Goal: Task Accomplishment & Management: Use online tool/utility

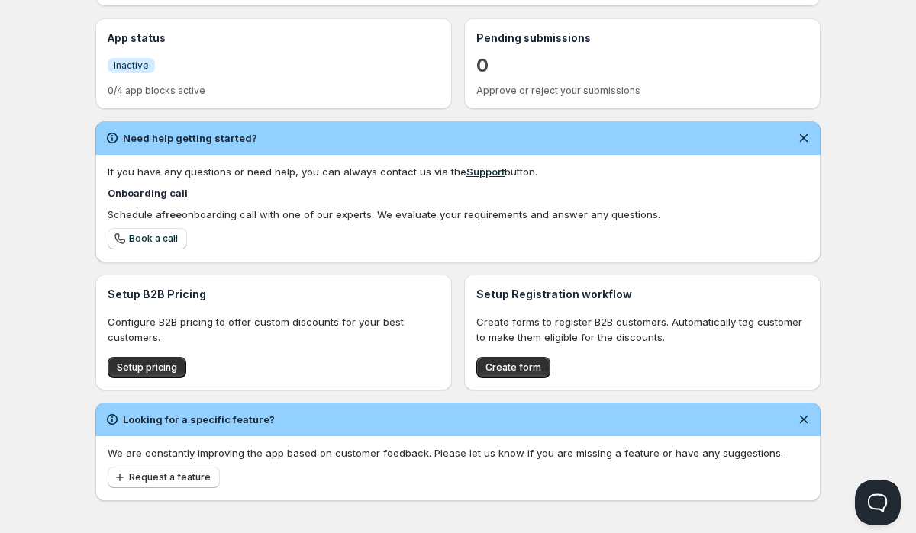
click at [636, 329] on p "Create forms to register B2B customers. Automatically tag customer to make them…" at bounding box center [642, 329] width 332 height 31
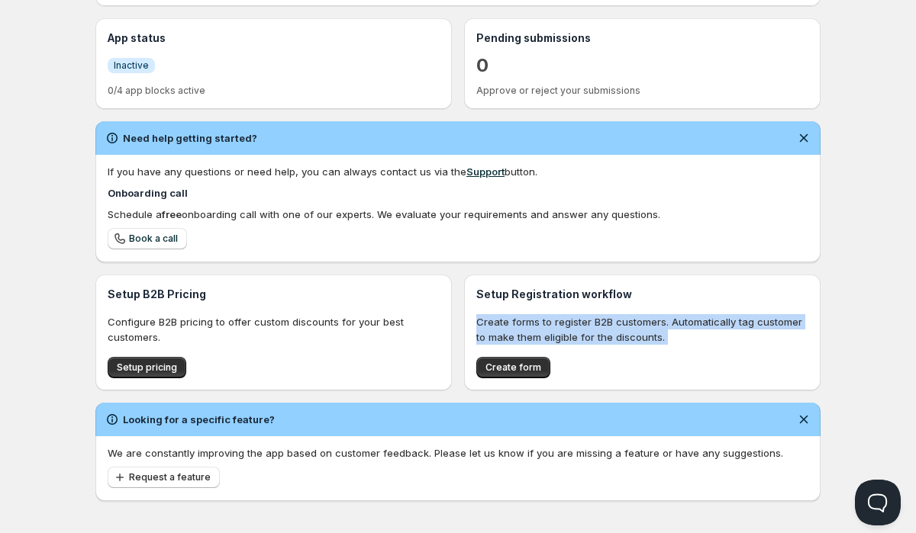
click at [636, 329] on p "Create forms to register B2B customers. Automatically tag customer to make them…" at bounding box center [642, 329] width 332 height 31
click at [530, 372] on span "Create form" at bounding box center [513, 368] width 56 height 12
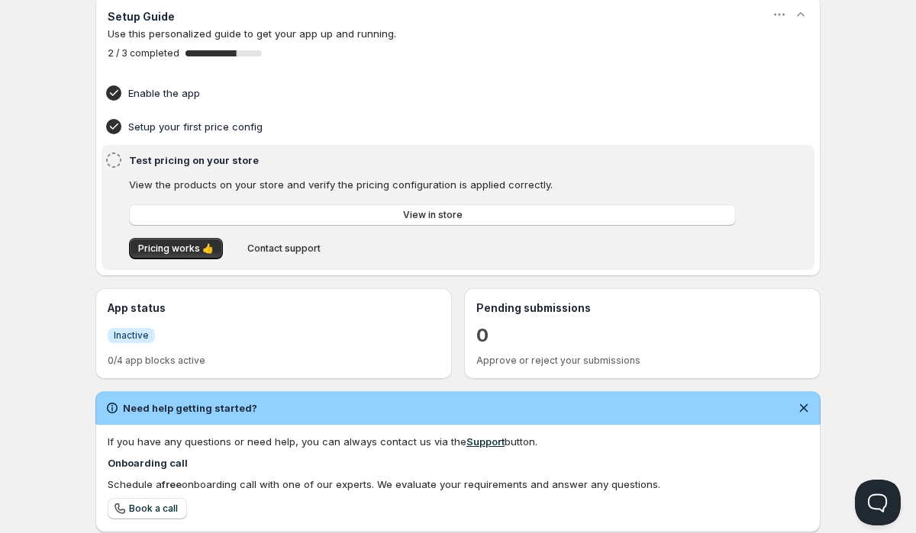
scroll to position [95, 0]
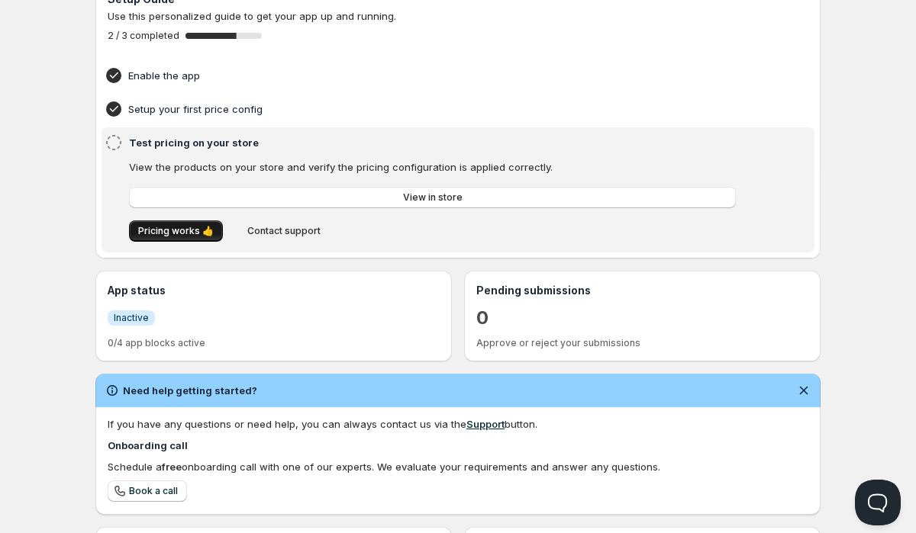
click at [175, 235] on span "Pricing works 👍" at bounding box center [176, 231] width 76 height 12
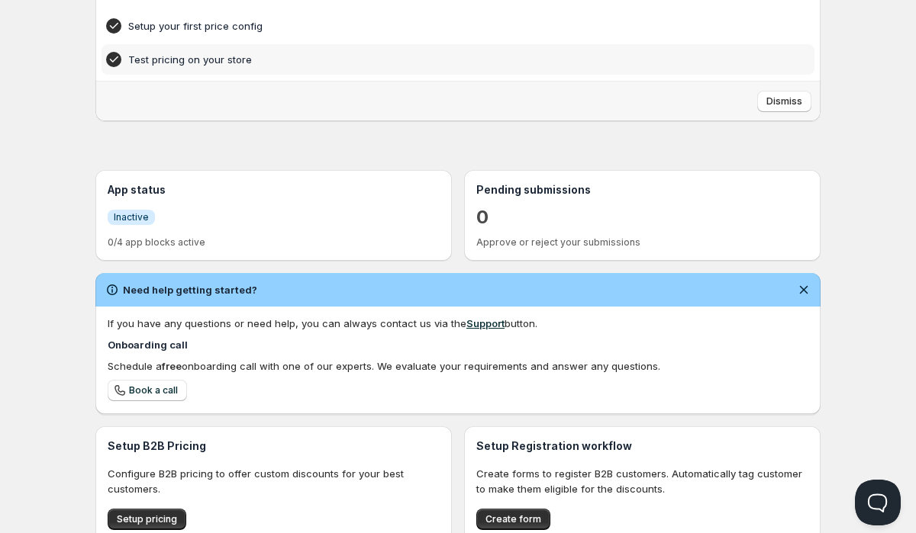
scroll to position [340, 0]
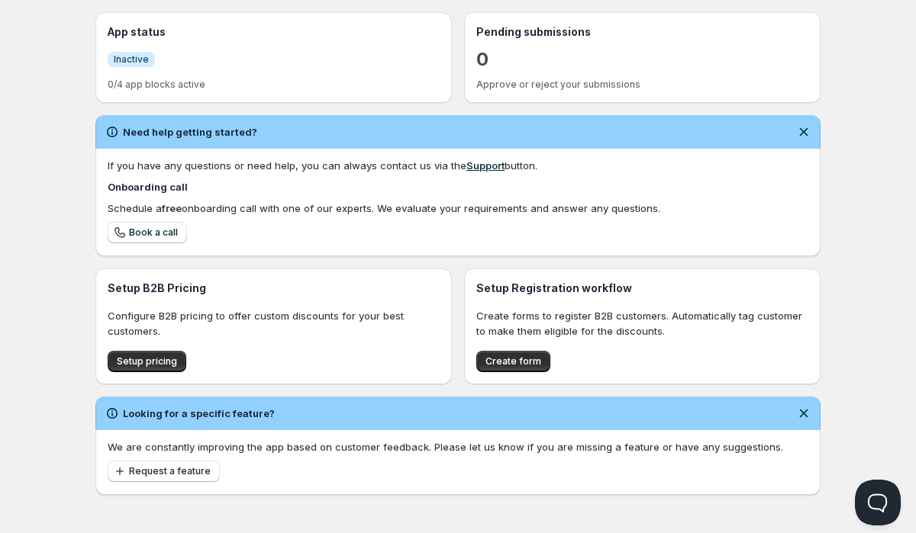
click at [291, 401] on div "Looking for a specific feature?" at bounding box center [457, 414] width 725 height 34
click at [225, 442] on p "We are constantly improving the app based on customer feedback. Please let us k…" at bounding box center [458, 446] width 700 height 15
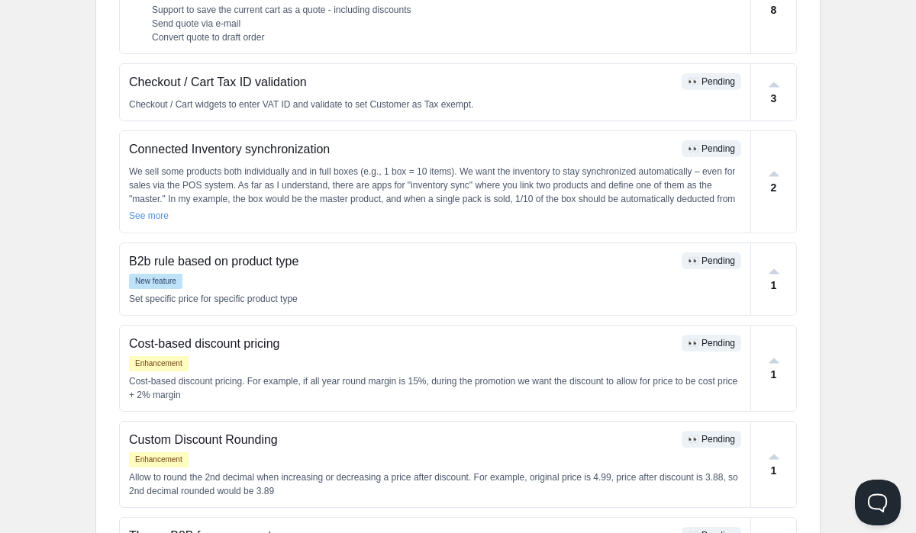
scroll to position [256, 0]
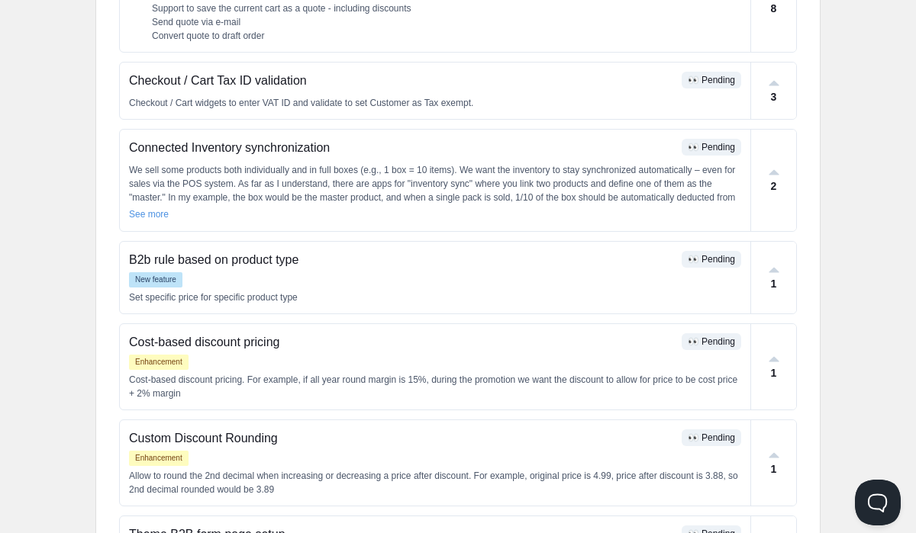
click at [851, 120] on div "Home Pricing Price lists Checkout Forms Submissions Settings Features Plans Fea…" at bounding box center [458, 356] width 916 height 1225
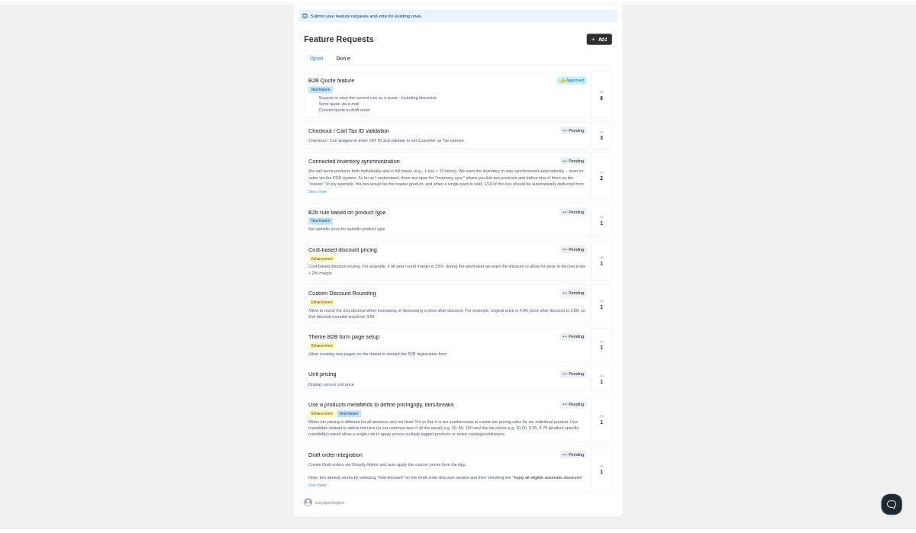
scroll to position [65, 0]
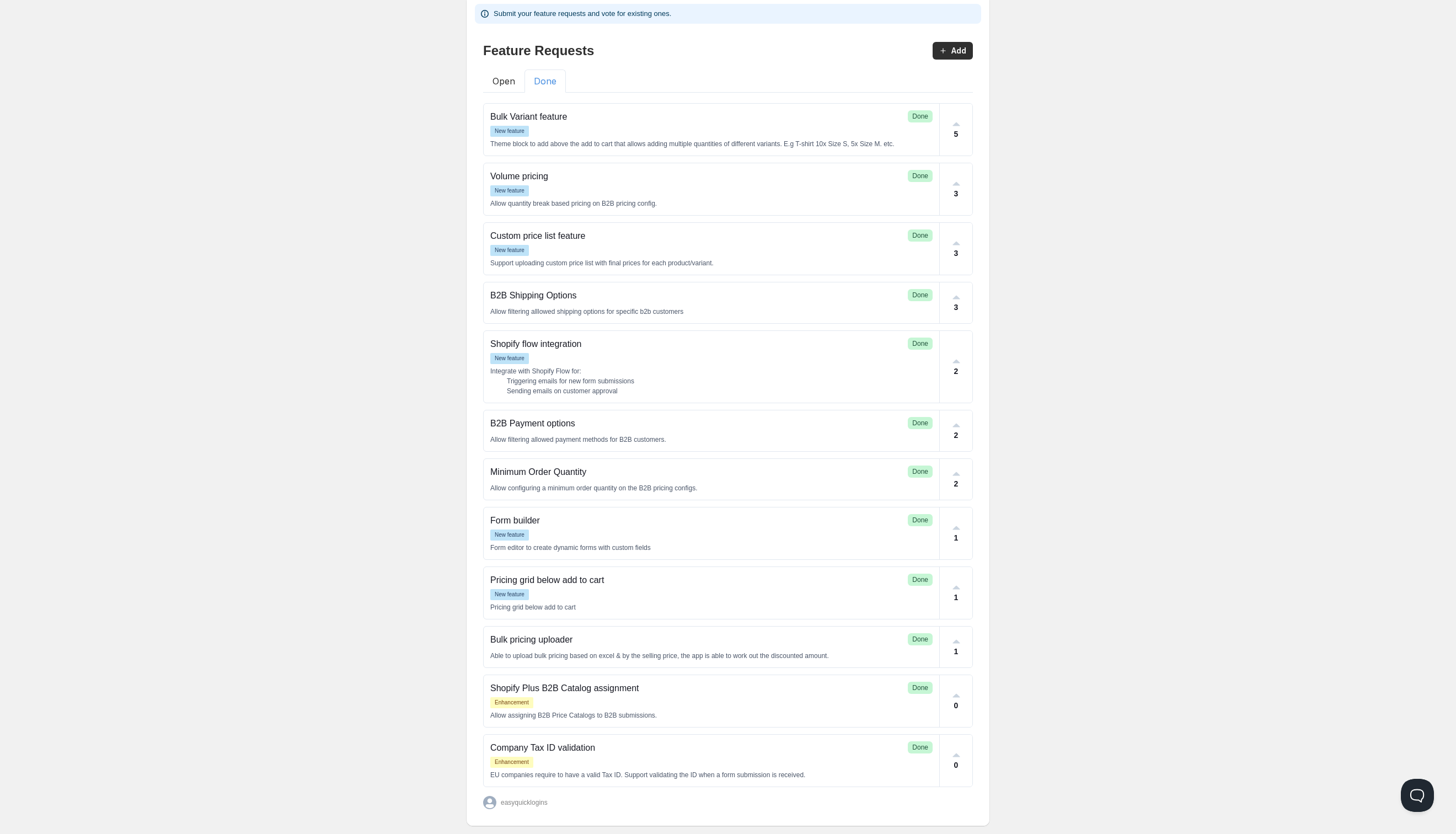
click at [548, 86] on button "Done" at bounding box center [545, 81] width 41 height 23
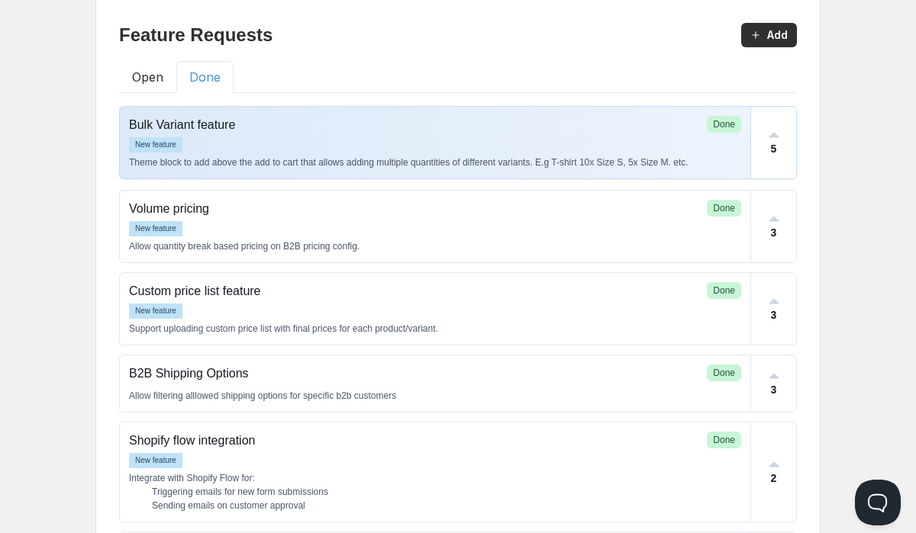
scroll to position [124, 0]
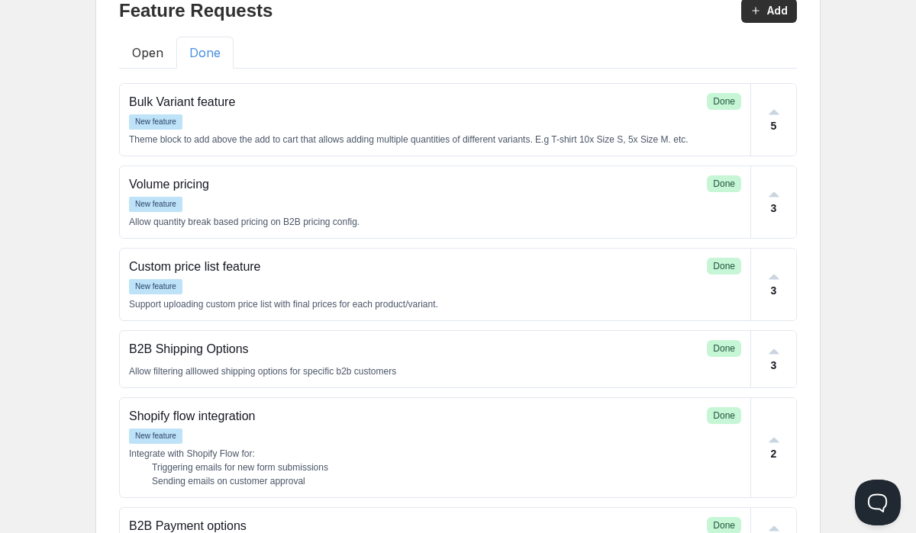
click at [55, 360] on div "Home Pricing Price lists Checkout Forms Submissions Settings Features Plans Fea…" at bounding box center [458, 499] width 916 height 1246
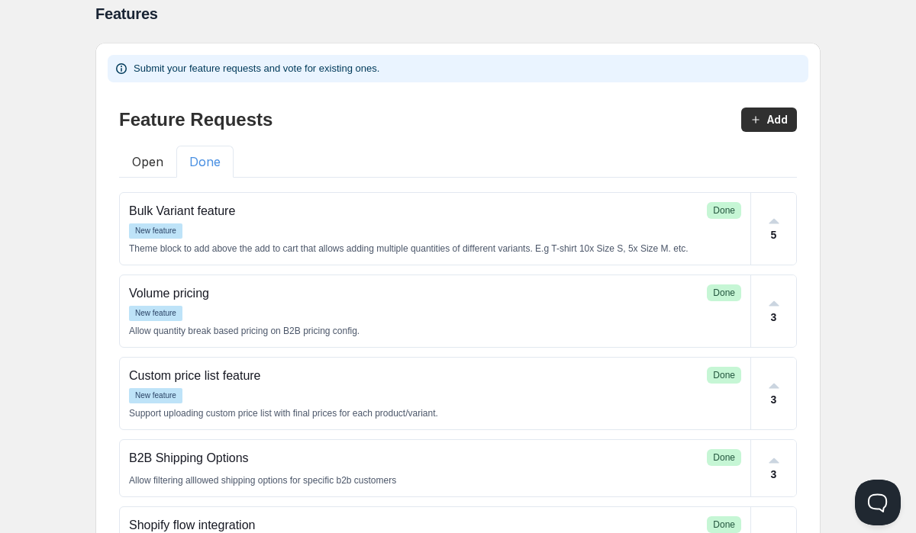
scroll to position [0, 0]
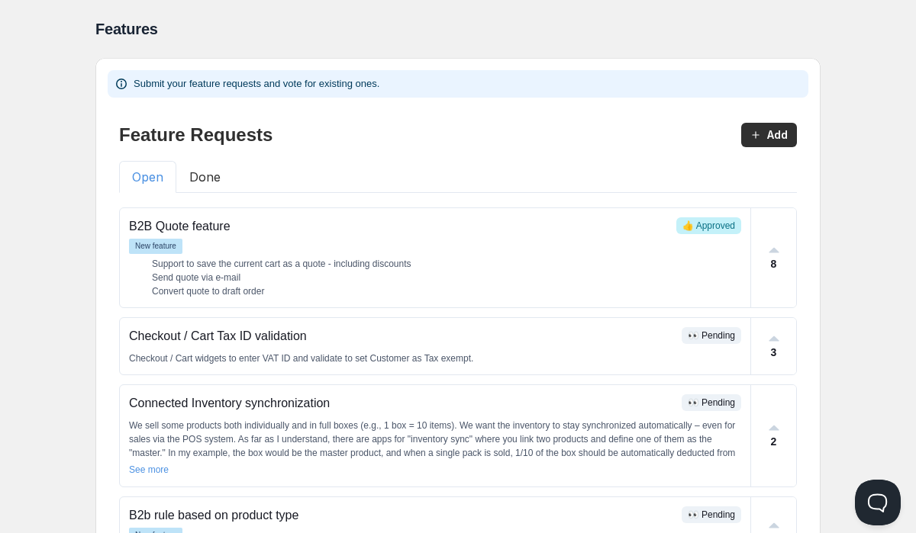
click at [144, 179] on button "Open" at bounding box center [147, 177] width 57 height 32
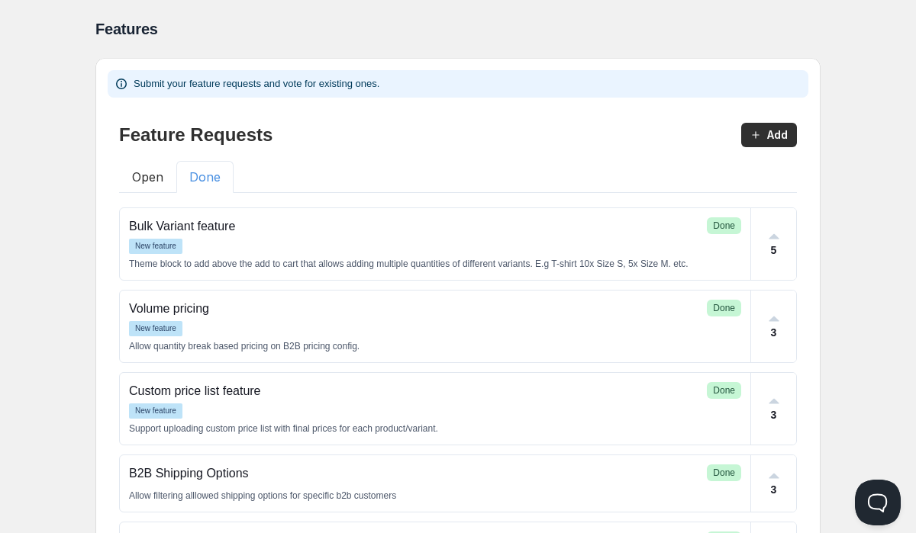
click at [211, 175] on button "Done" at bounding box center [204, 177] width 57 height 32
click at [137, 180] on button "Open" at bounding box center [147, 177] width 57 height 32
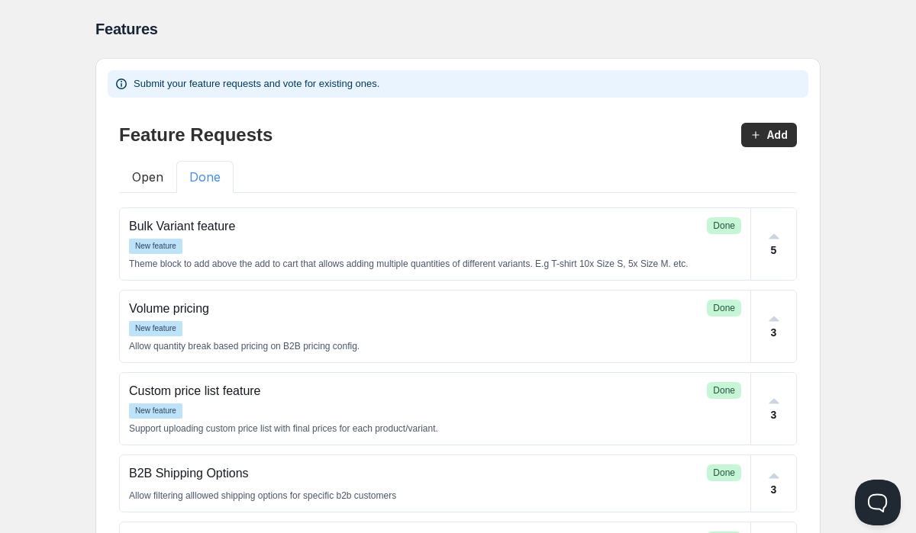
click at [201, 186] on button "Done" at bounding box center [204, 177] width 57 height 32
